Goal: Task Accomplishment & Management: Manage account settings

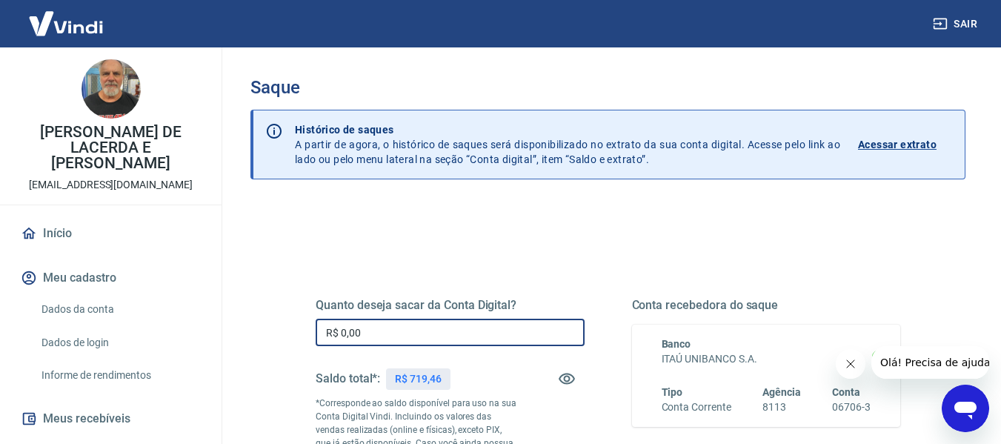
click at [524, 330] on input "R$ 0,00" at bounding box center [450, 332] width 269 height 27
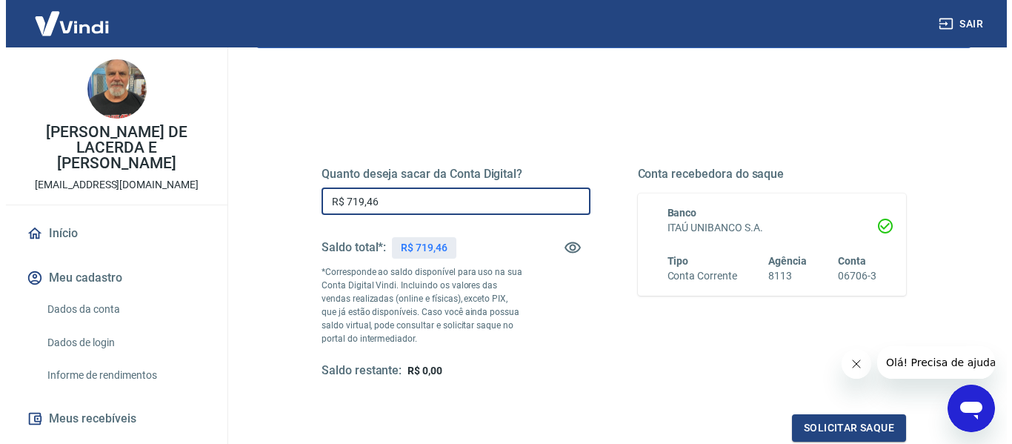
scroll to position [148, 0]
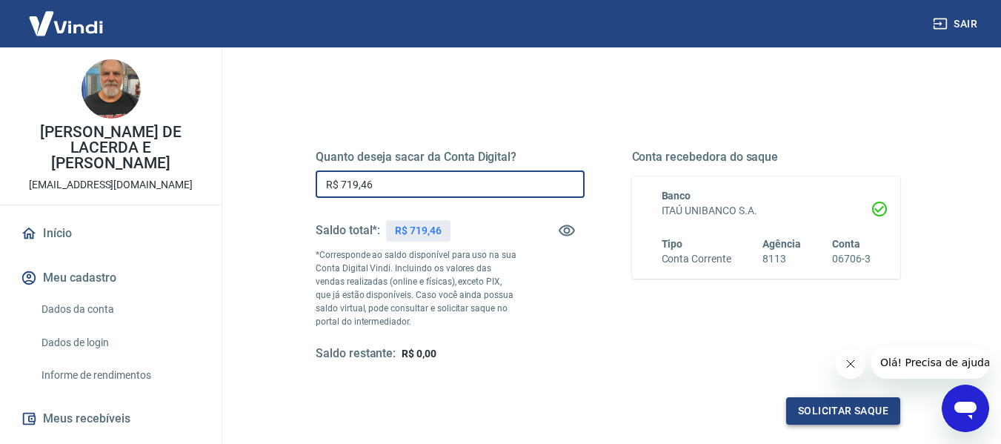
type input "R$ 719,46"
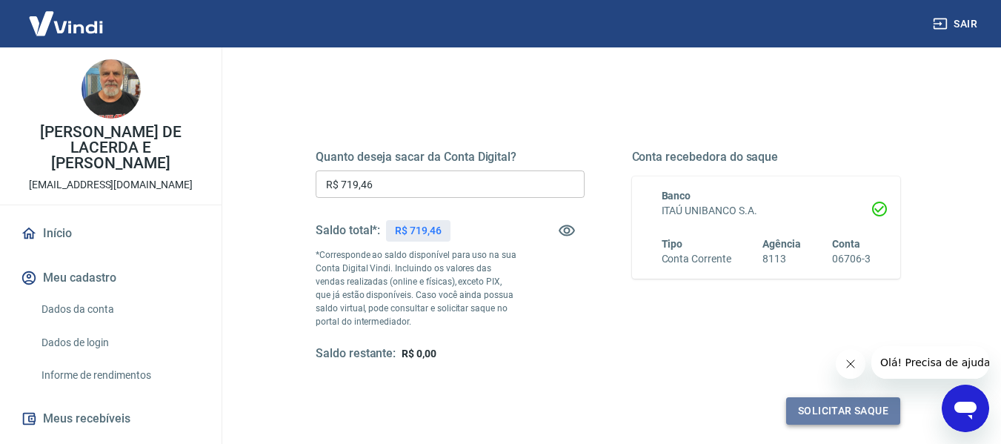
click at [865, 414] on button "Solicitar saque" at bounding box center [843, 410] width 114 height 27
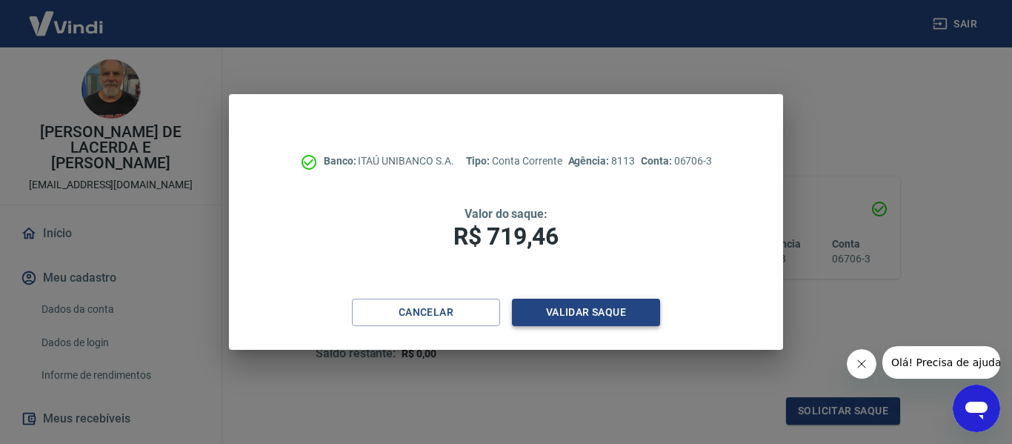
click at [561, 305] on button "Validar saque" at bounding box center [586, 312] width 148 height 27
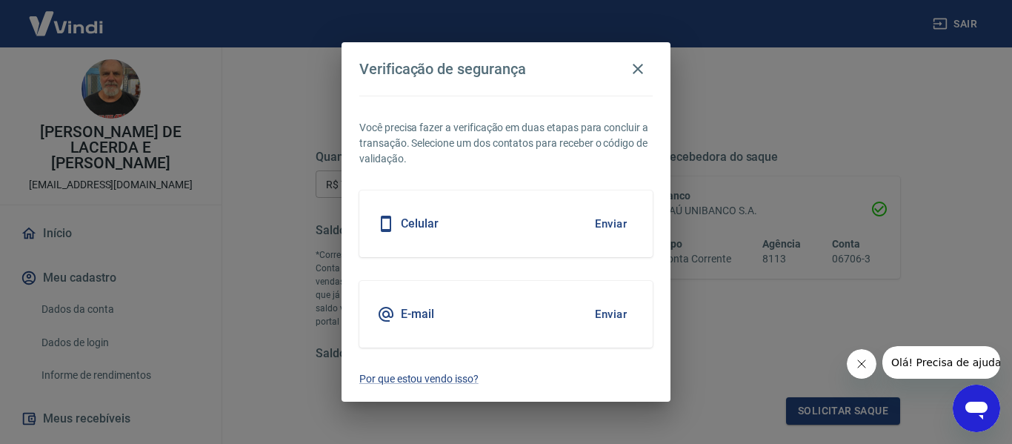
click at [620, 316] on button "Enviar" at bounding box center [611, 314] width 48 height 31
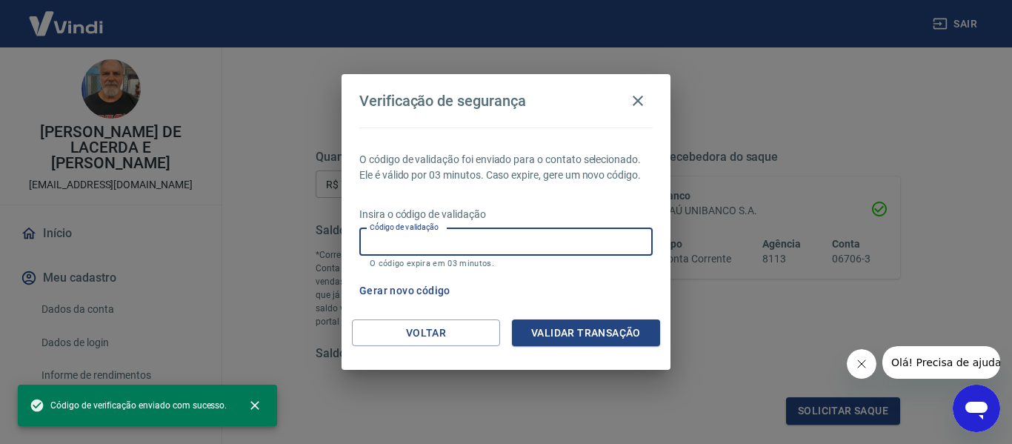
paste input "572280"
type input "572280"
click at [549, 342] on button "Validar transação" at bounding box center [586, 332] width 148 height 27
